Goal: Communication & Community: Participate in discussion

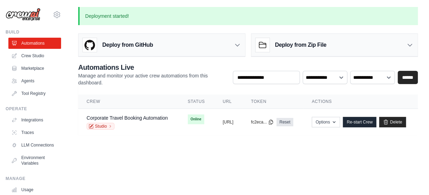
scroll to position [0, 31]
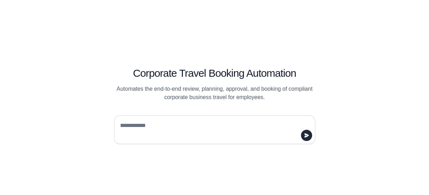
click at [209, 124] on textarea at bounding box center [213, 130] width 188 height 20
type textarea "**"
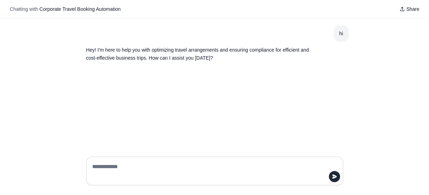
click at [122, 167] on textarea at bounding box center [213, 171] width 244 height 20
type textarea "**********"
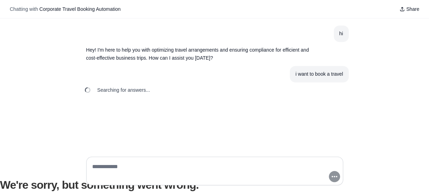
scroll to position [38, 0]
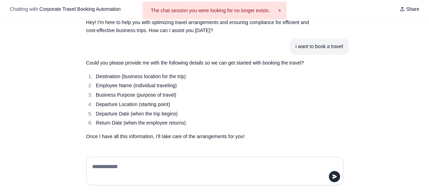
scroll to position [28, 0]
click at [279, 10] on button "×" at bounding box center [279, 10] width 3 height 7
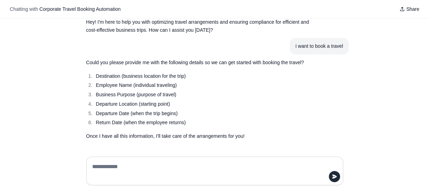
click at [192, 165] on textarea at bounding box center [213, 171] width 244 height 20
type textarea "*"
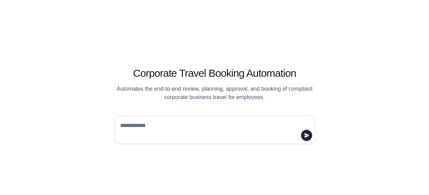
click at [166, 36] on div "Corporate Travel Booking Automation Automates the end-to-end review, planning, …" at bounding box center [214, 97] width 429 height 195
